Goal: Task Accomplishment & Management: Manage account settings

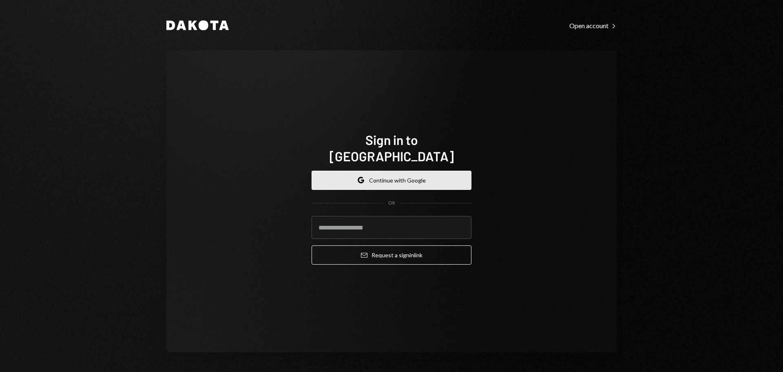
click at [403, 171] on button "Google Continue with Google" at bounding box center [392, 180] width 160 height 19
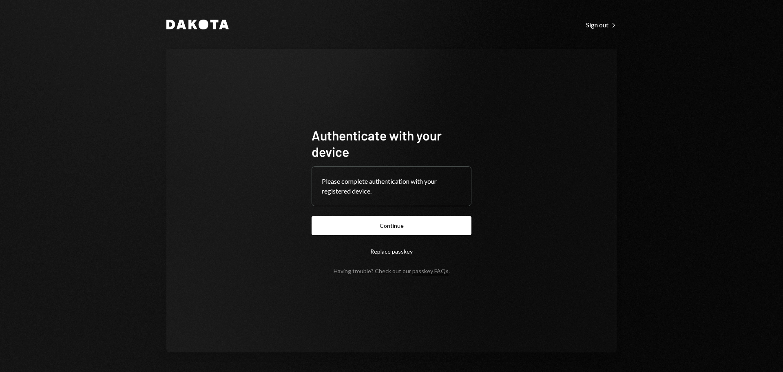
click at [421, 223] on button "Continue" at bounding box center [392, 225] width 160 height 19
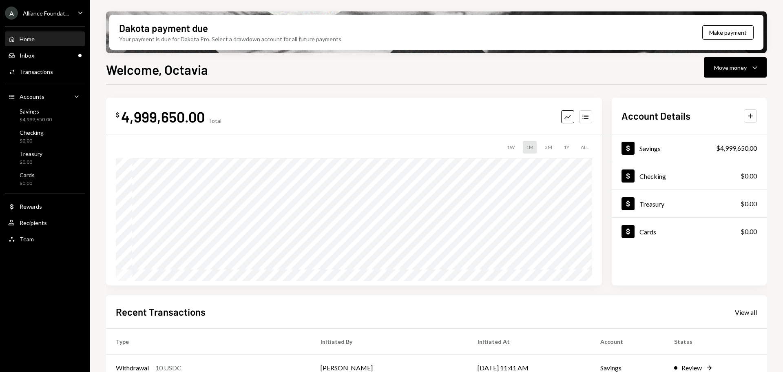
click at [70, 11] on div "A Alliance Foundat... Caret Down" at bounding box center [45, 13] width 90 height 13
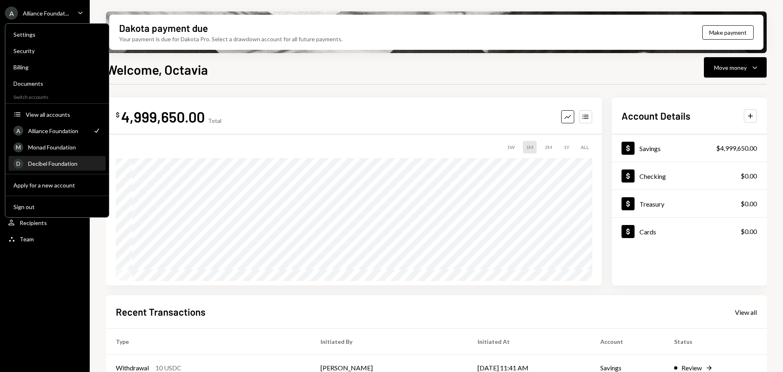
click at [60, 164] on div "Decibel Foundation" at bounding box center [64, 163] width 73 height 7
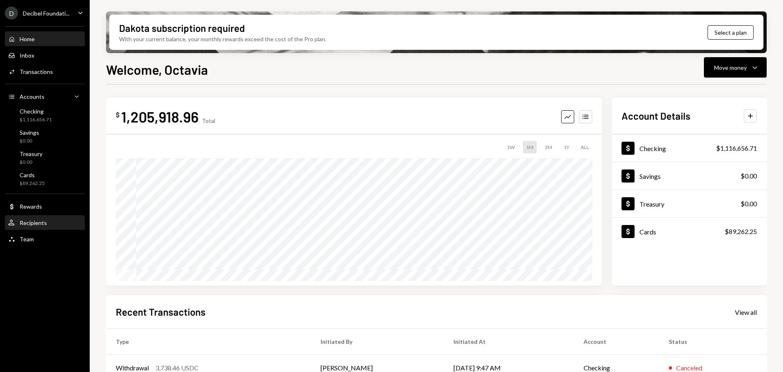
click at [20, 224] on div "Recipients" at bounding box center [33, 222] width 27 height 7
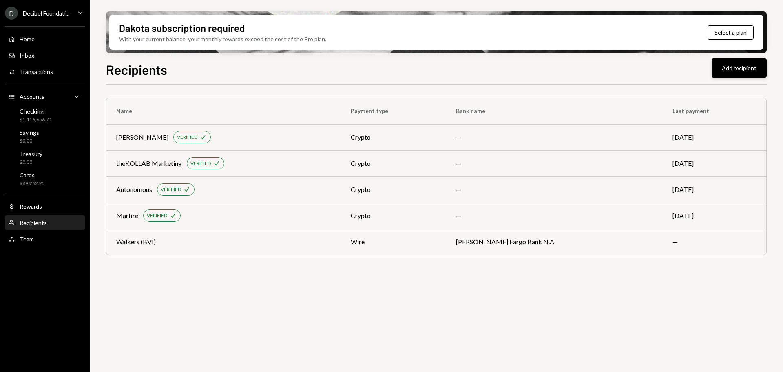
click at [731, 71] on button "Add recipient" at bounding box center [739, 67] width 55 height 19
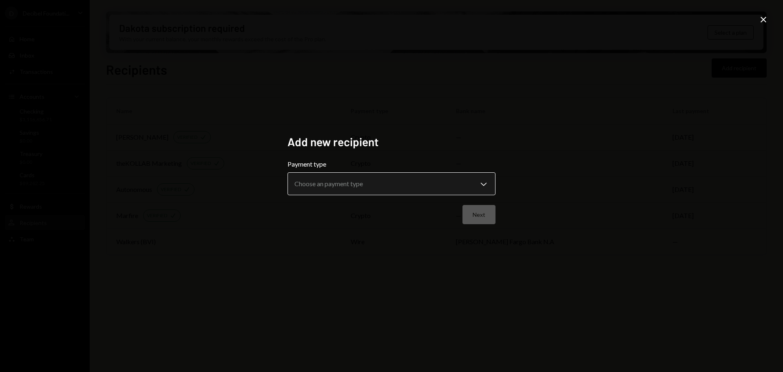
click at [455, 173] on button "Choose an payment type Chevron Down" at bounding box center [392, 183] width 208 height 23
click at [764, 20] on icon at bounding box center [764, 20] width 6 height 6
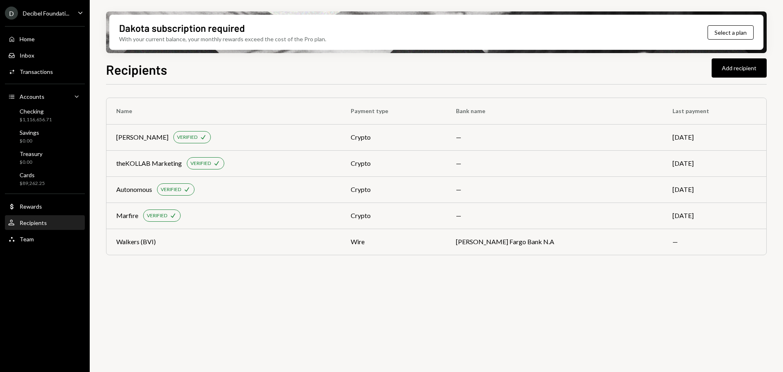
click at [619, 293] on div "Name Payment type Bank name Last payment Matthieu Brown VERIFIED Check crypto —…" at bounding box center [436, 232] width 661 height 297
